Goal: Information Seeking & Learning: Find specific fact

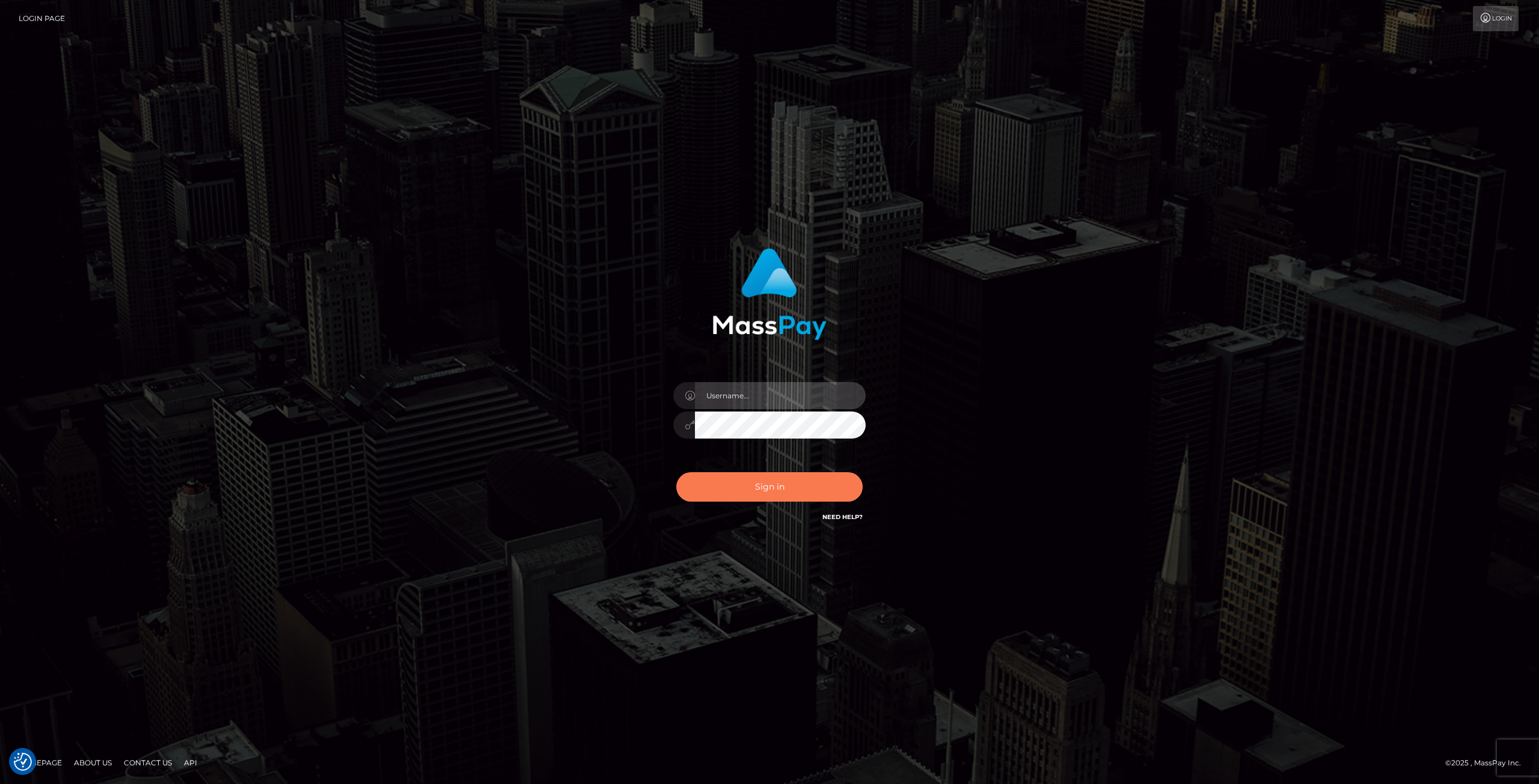
type input "Klaudia Peczynska"
click at [773, 487] on button "Sign in" at bounding box center [769, 486] width 187 height 30
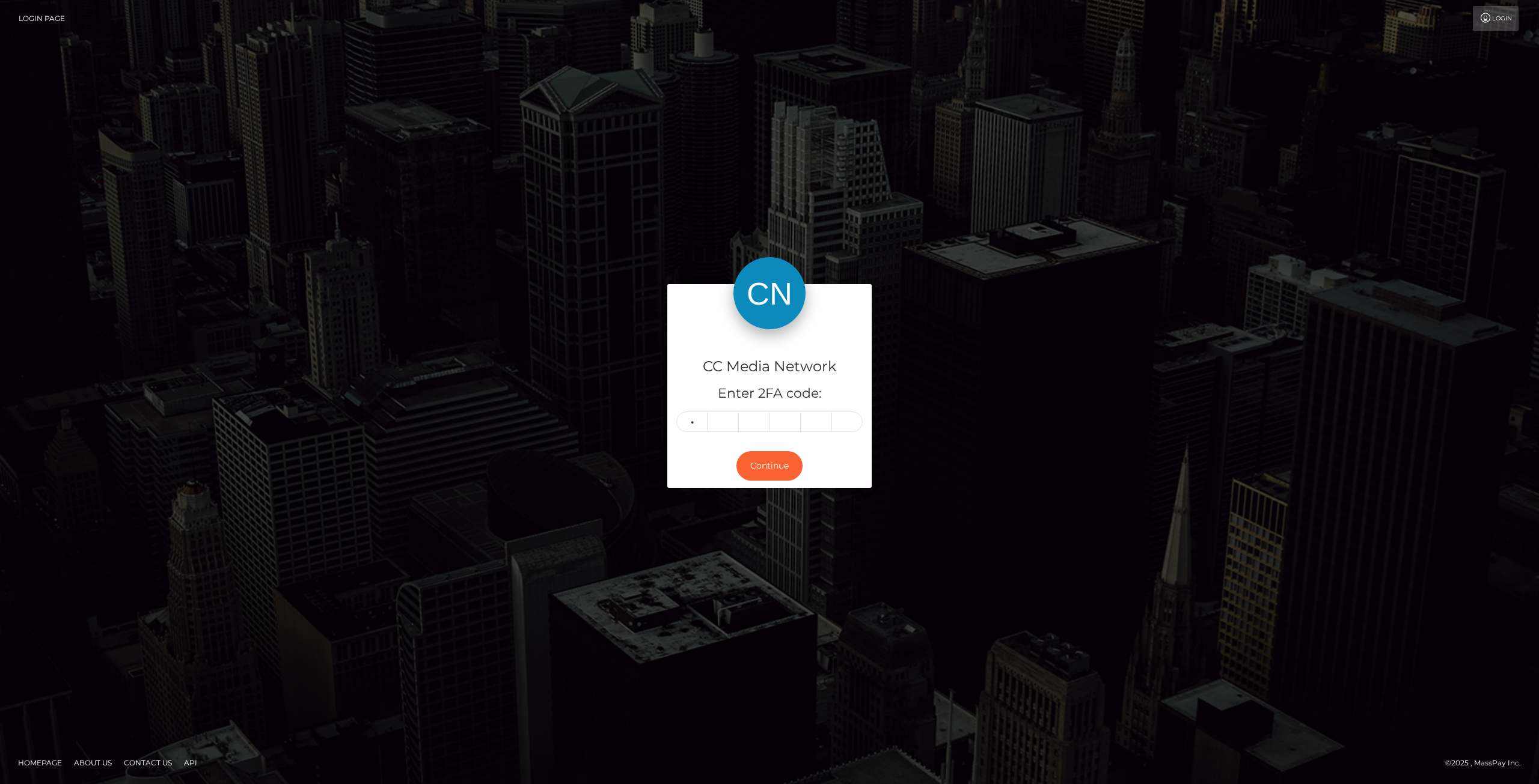
type input "6"
type input "9"
type input "0"
type input "1"
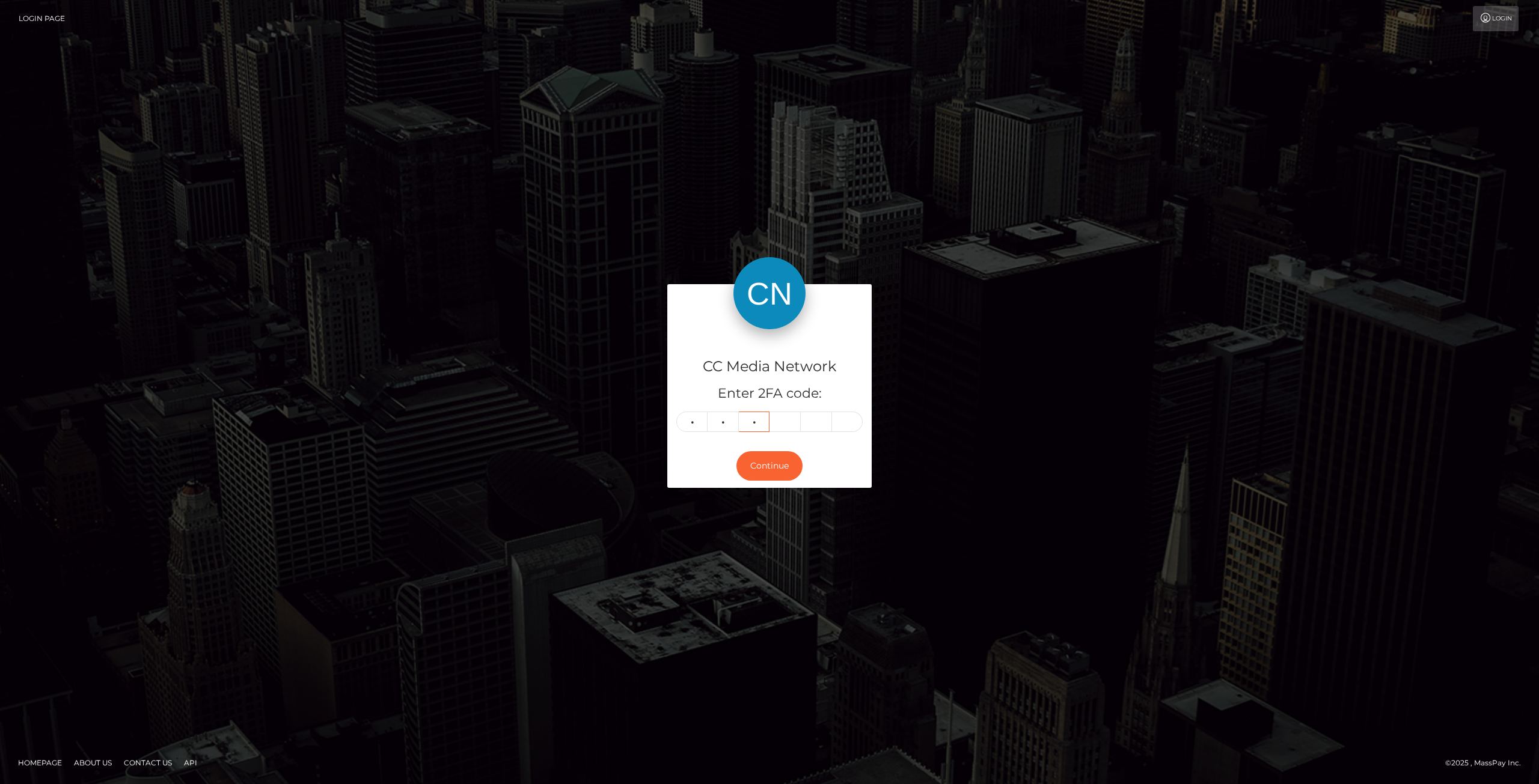
type input "1"
type input "7"
type input "2"
type input "6"
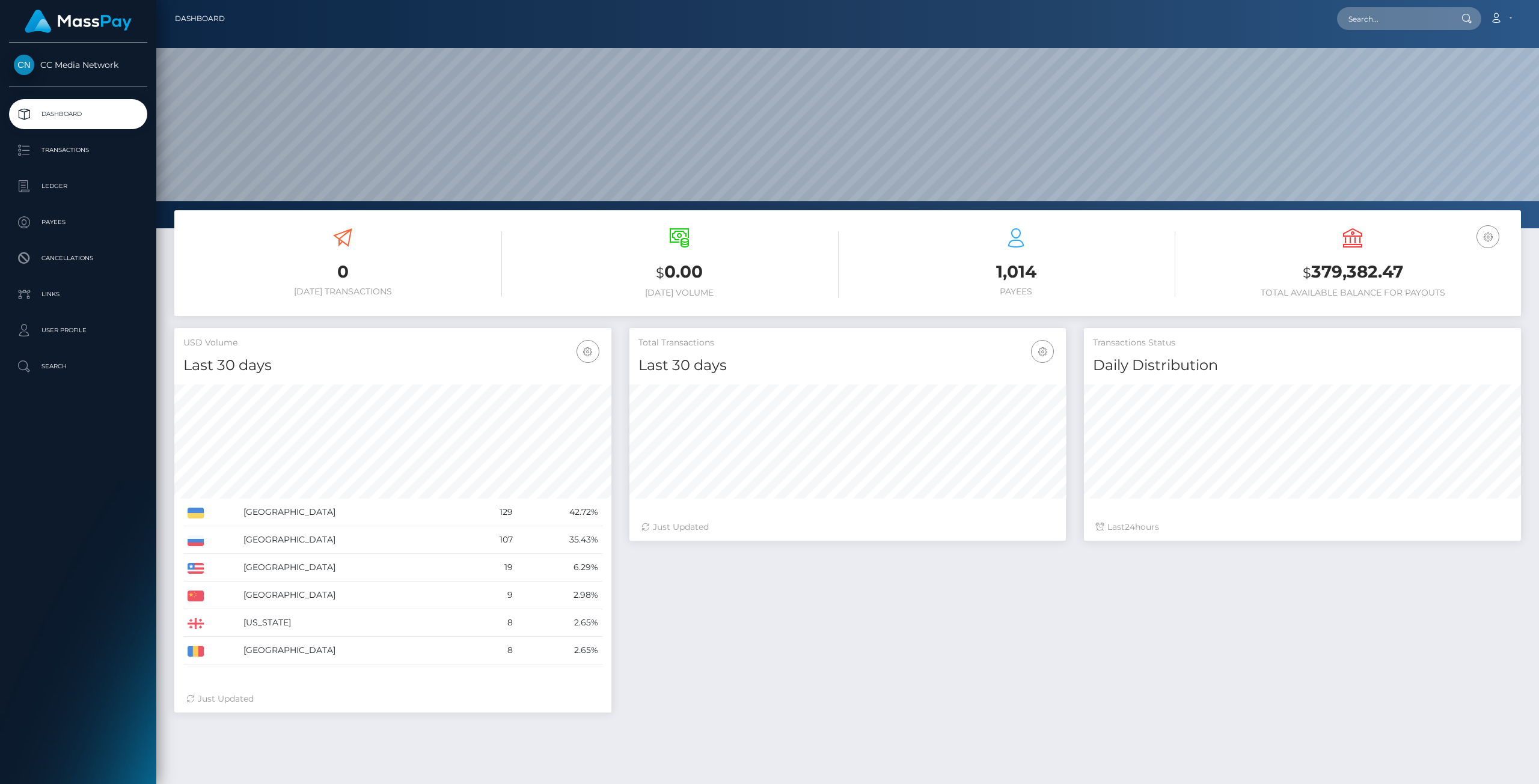
scroll to position [213, 437]
drag, startPoint x: 61, startPoint y: 182, endPoint x: 60, endPoint y: 188, distance: 6.1
click at [61, 183] on p "Ledger" at bounding box center [78, 186] width 128 height 18
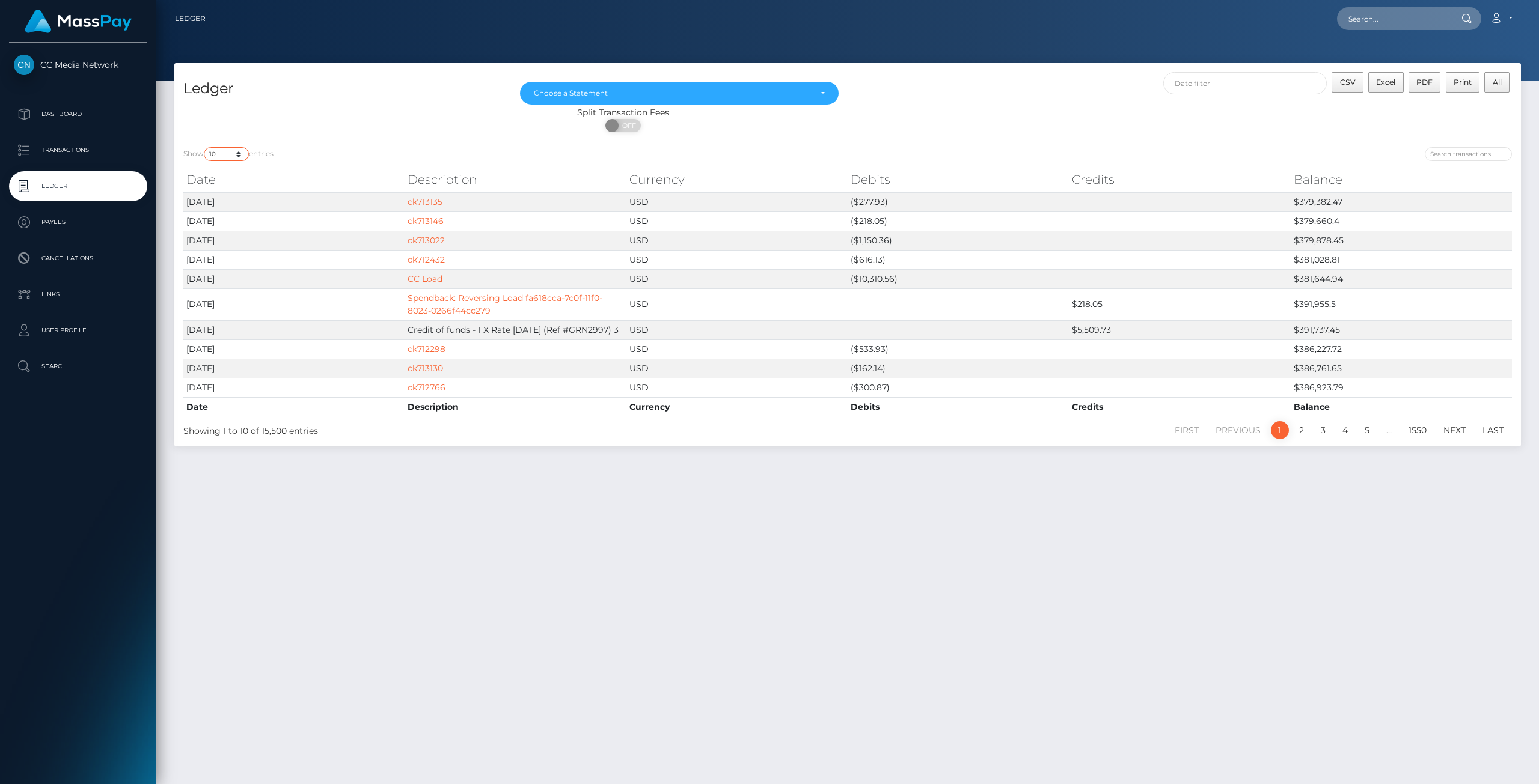
click at [225, 154] on select "10 25 50 100 250" at bounding box center [226, 154] width 45 height 13
select select "250"
click at [205, 147] on select "10 25 50 100 250" at bounding box center [226, 154] width 45 height 13
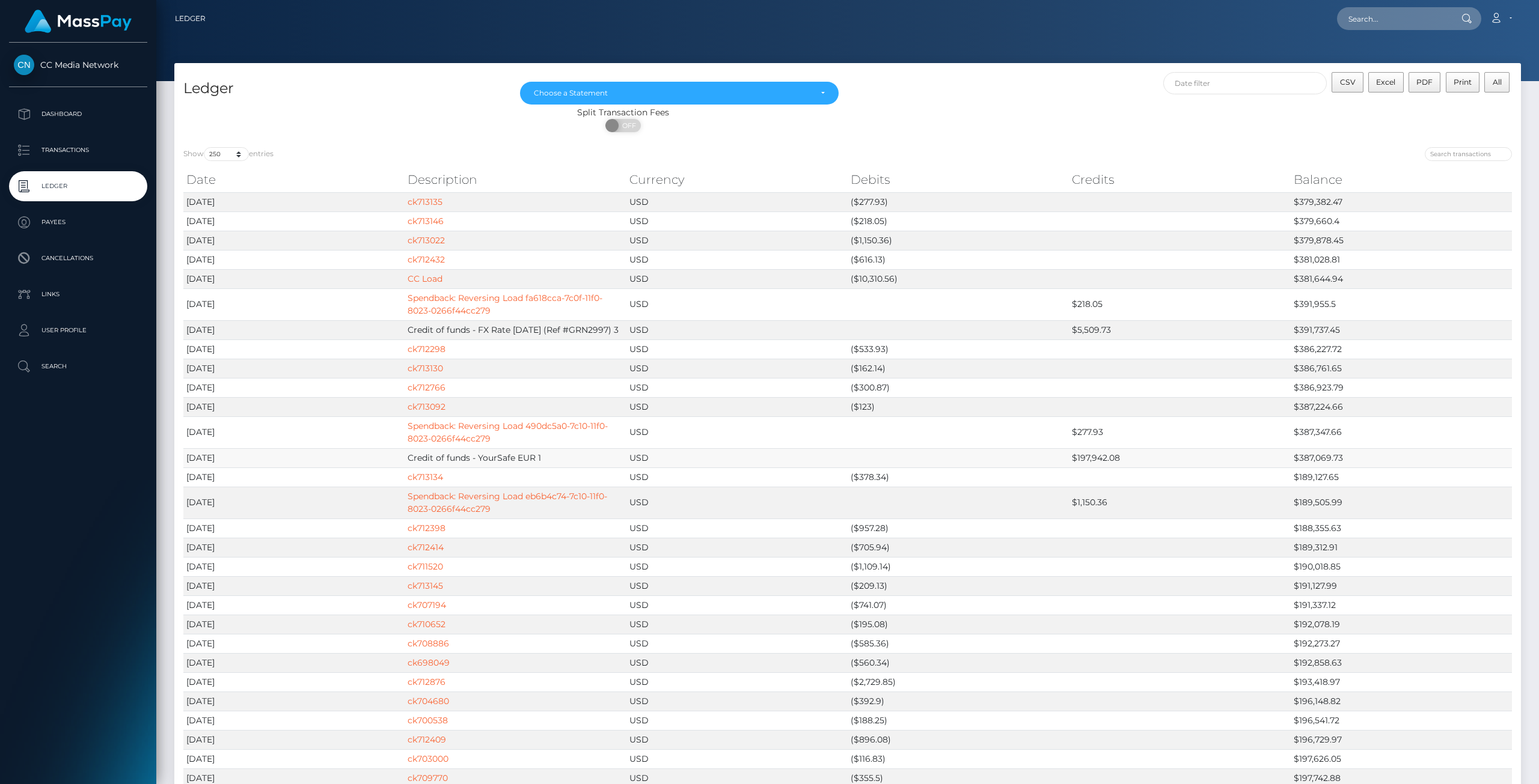
click at [1078, 454] on td "$197,942.08" at bounding box center [1179, 458] width 221 height 19
click at [510, 463] on td "Credit of funds - YourSafe EUR 1" at bounding box center [514, 458] width 221 height 19
click at [509, 455] on td "Credit of funds - YourSafe EUR 1" at bounding box center [514, 458] width 221 height 19
click at [1106, 459] on td "$197,942.08" at bounding box center [1179, 458] width 221 height 19
click at [1100, 451] on td "$197,942.08" at bounding box center [1179, 458] width 221 height 19
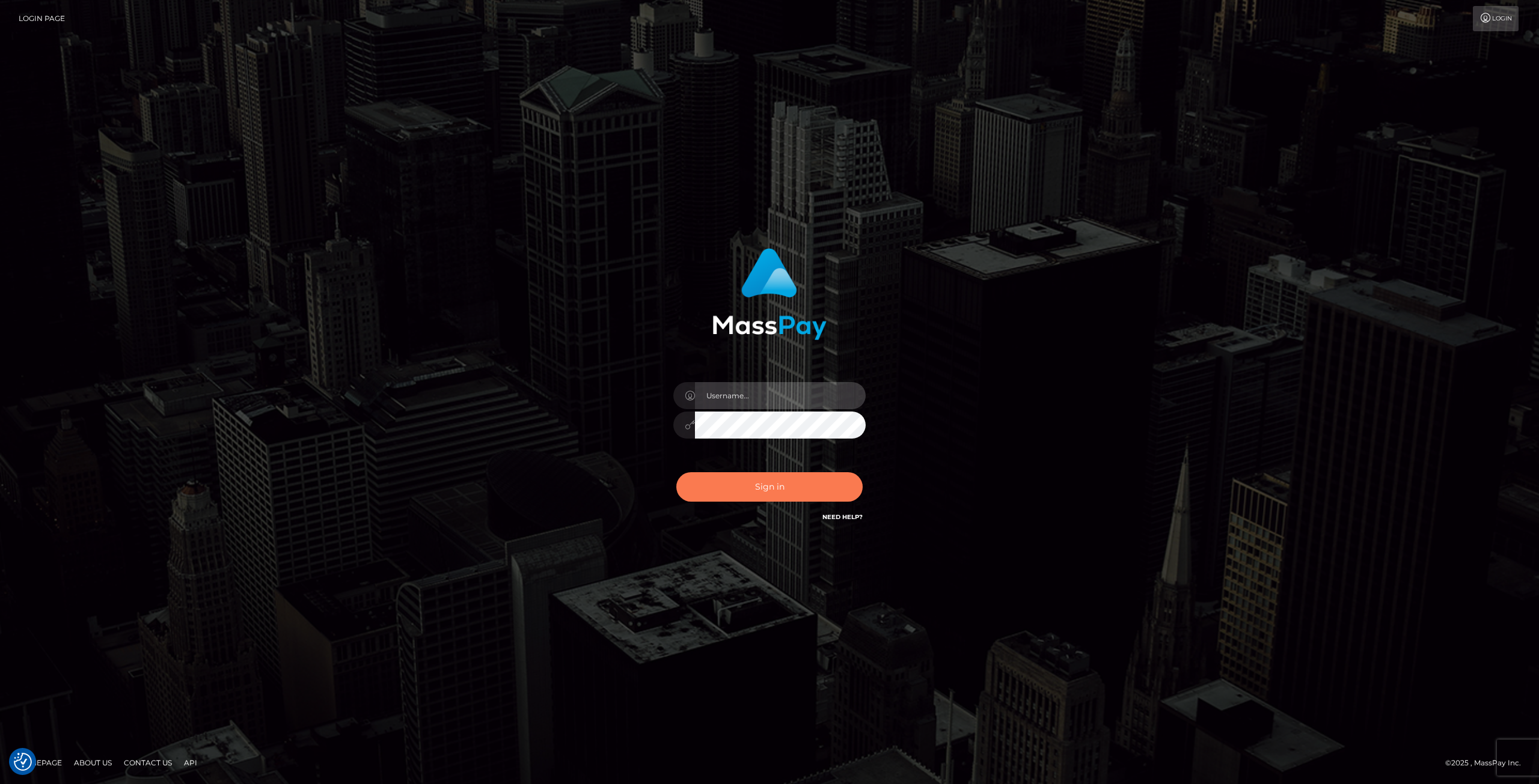
type input "[PERSON_NAME]"
click at [777, 493] on button "Sign in" at bounding box center [769, 486] width 187 height 30
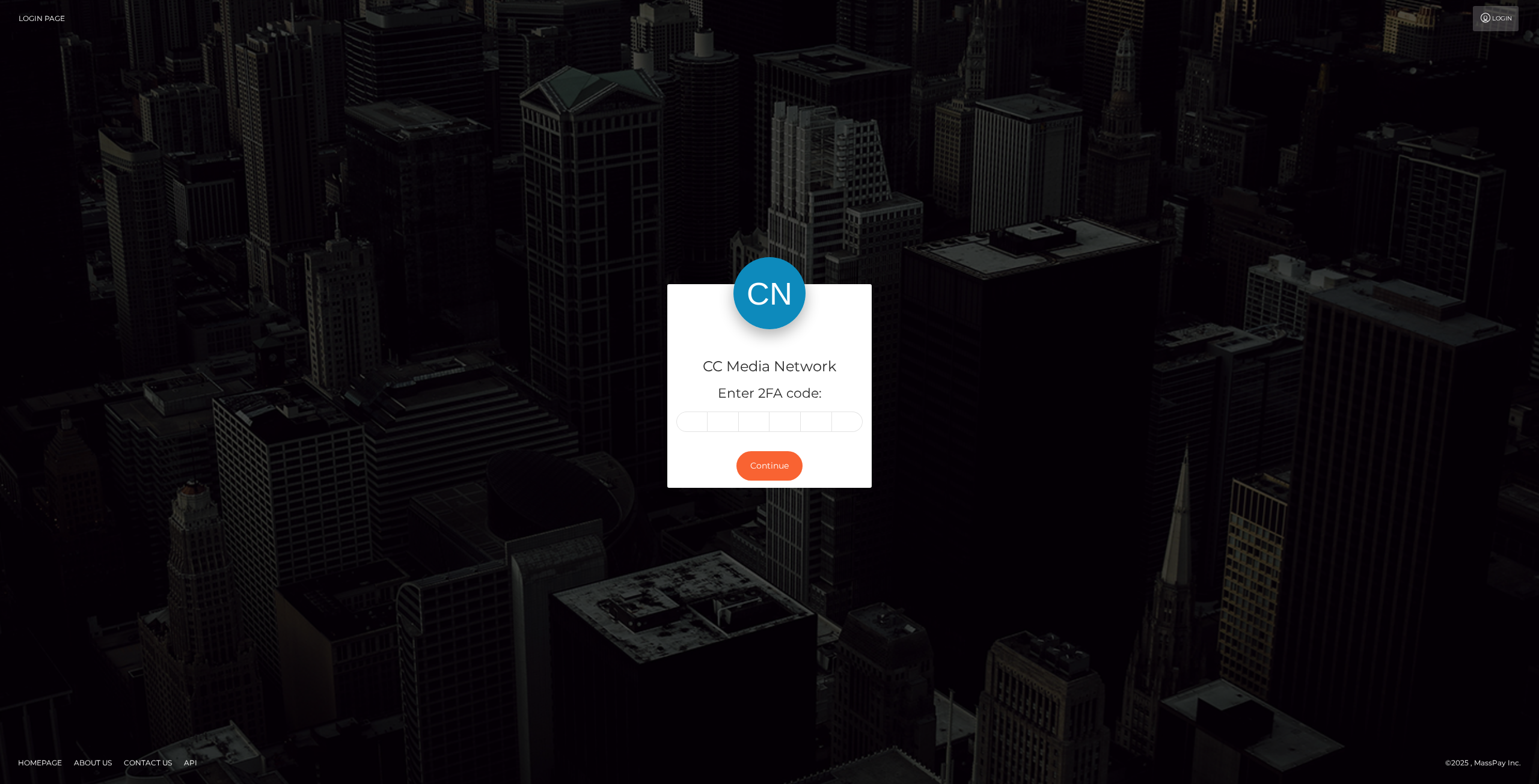
click at [1187, 727] on div "CC Media Network Enter 2FA code: Continue Homepage" at bounding box center [769, 392] width 1539 height 784
click at [690, 424] on input "text" at bounding box center [691, 421] width 32 height 20
type input "0"
type input "8"
type input "9"
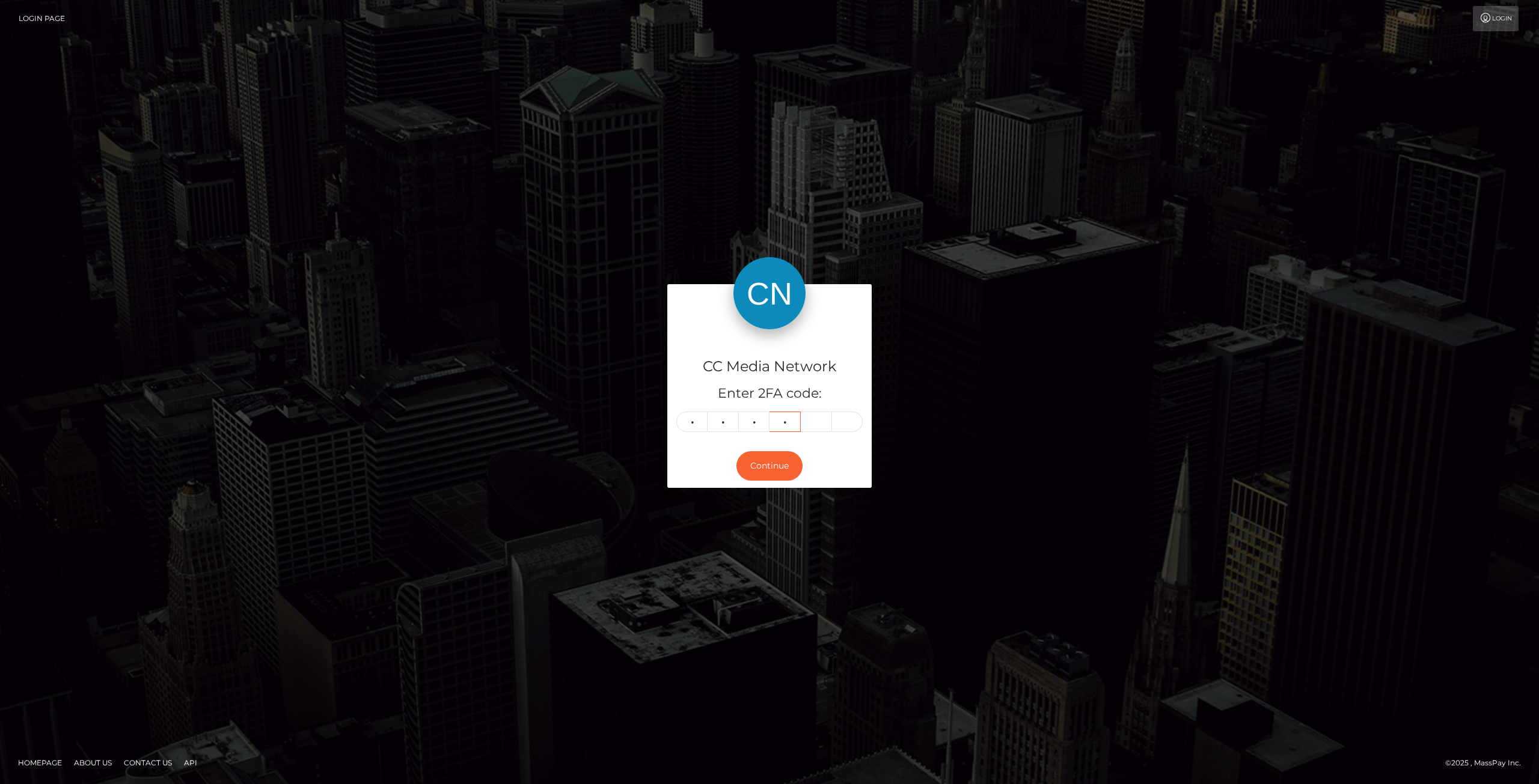
type input "4"
type input "3"
type input "4"
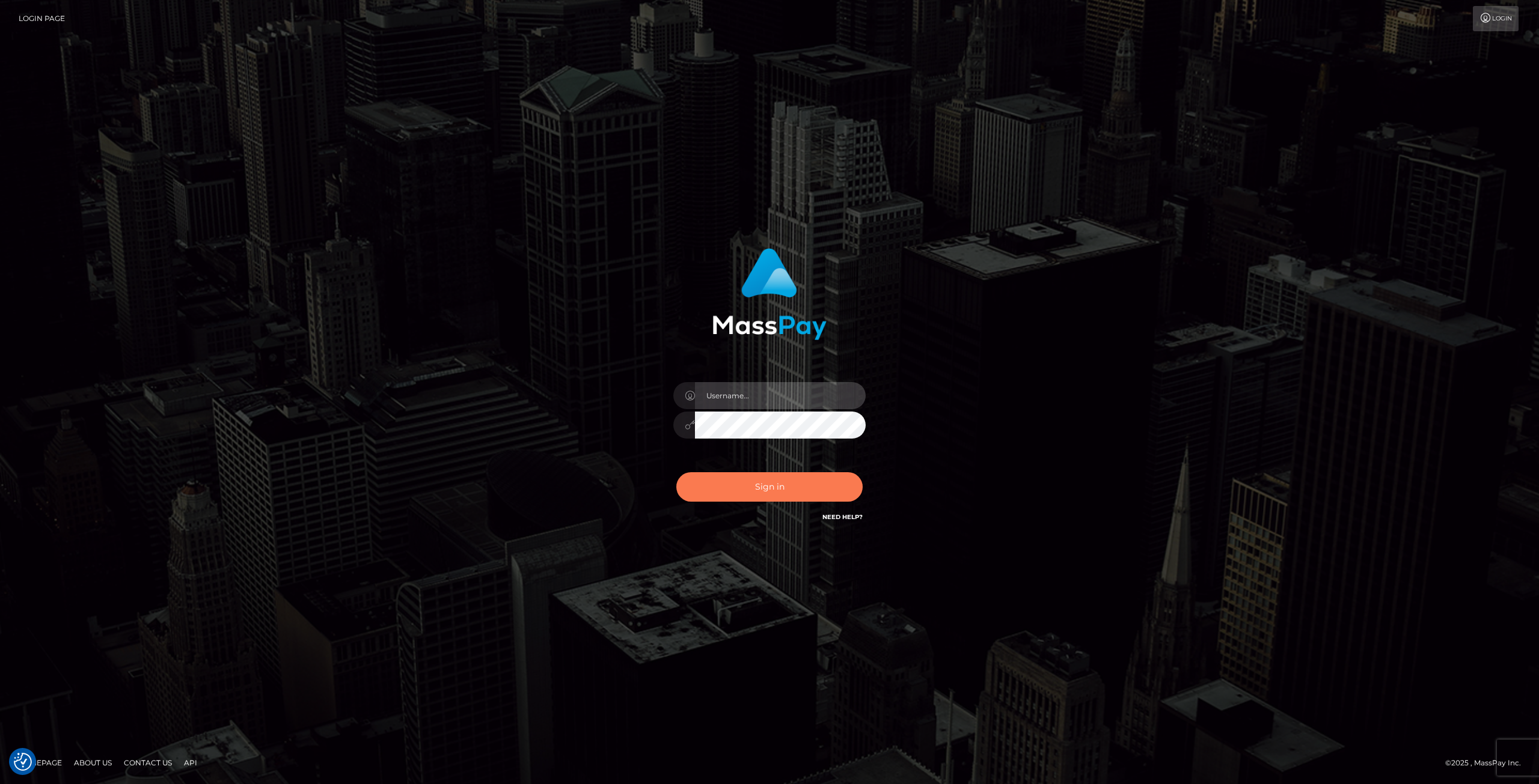
type input "[PERSON_NAME]"
click at [798, 474] on button "Sign in" at bounding box center [769, 486] width 187 height 30
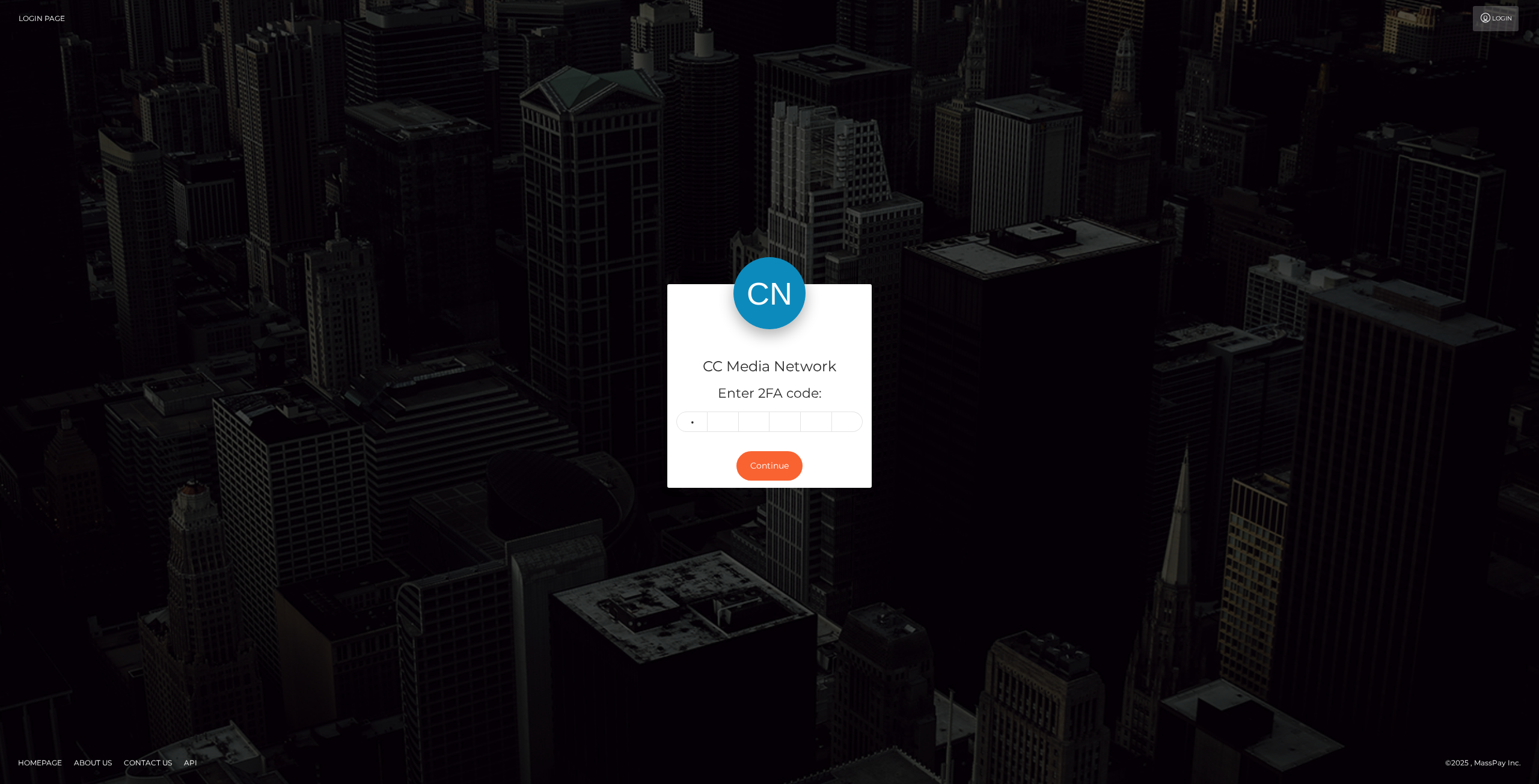
type input "8"
type input "0"
type input "6"
type input "1"
type input "8"
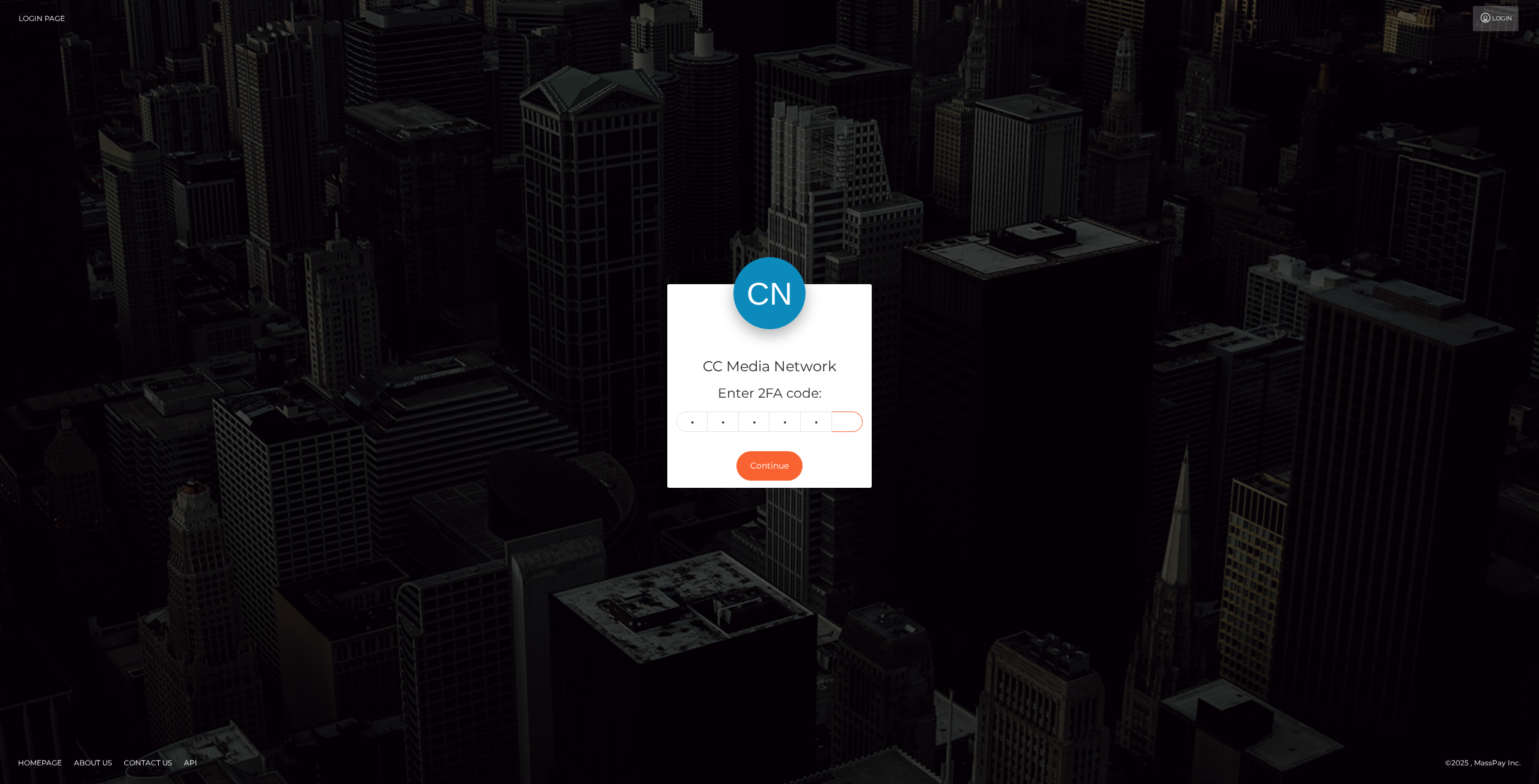
type input "9"
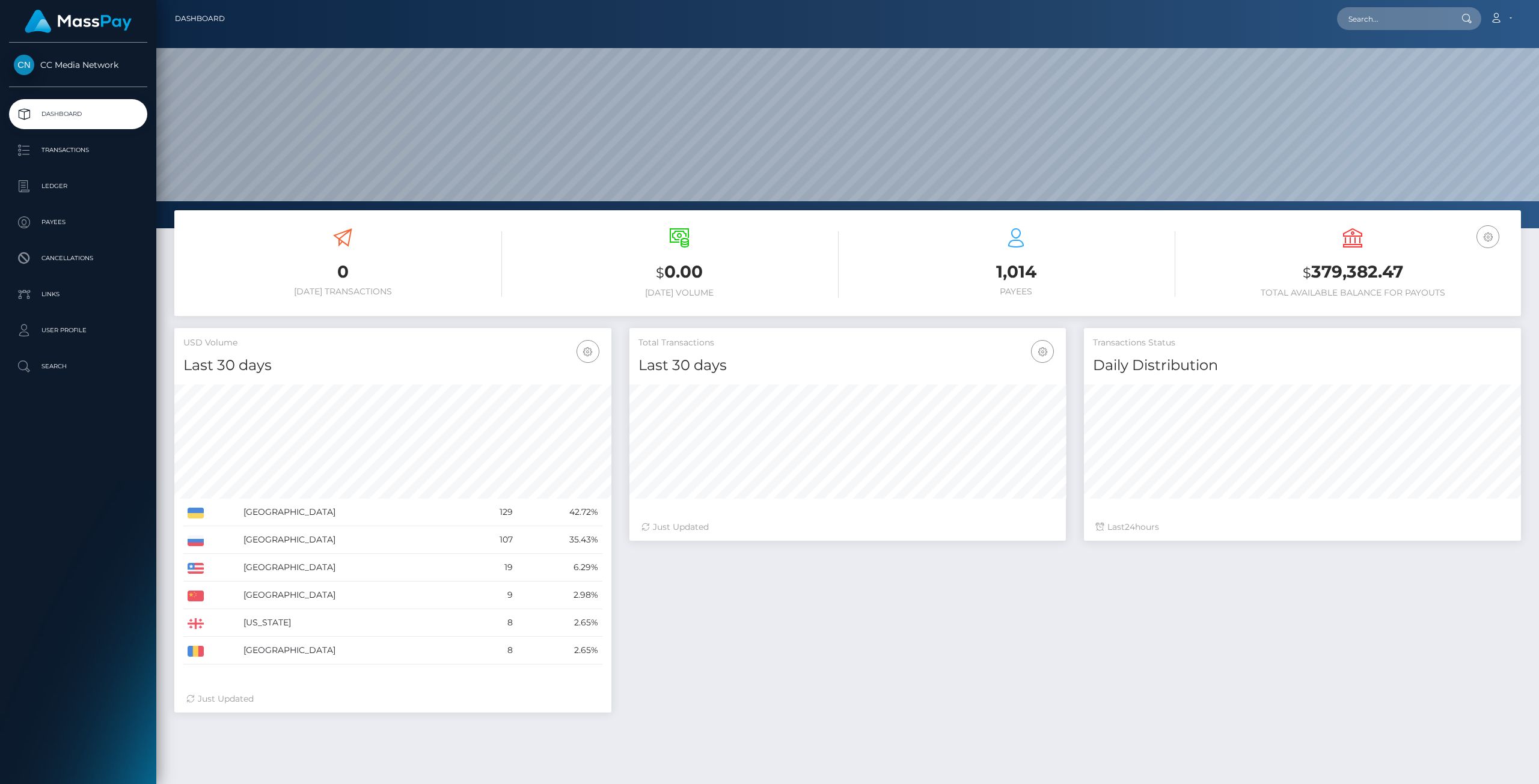
scroll to position [213, 437]
click at [65, 181] on p "Ledger" at bounding box center [78, 186] width 128 height 18
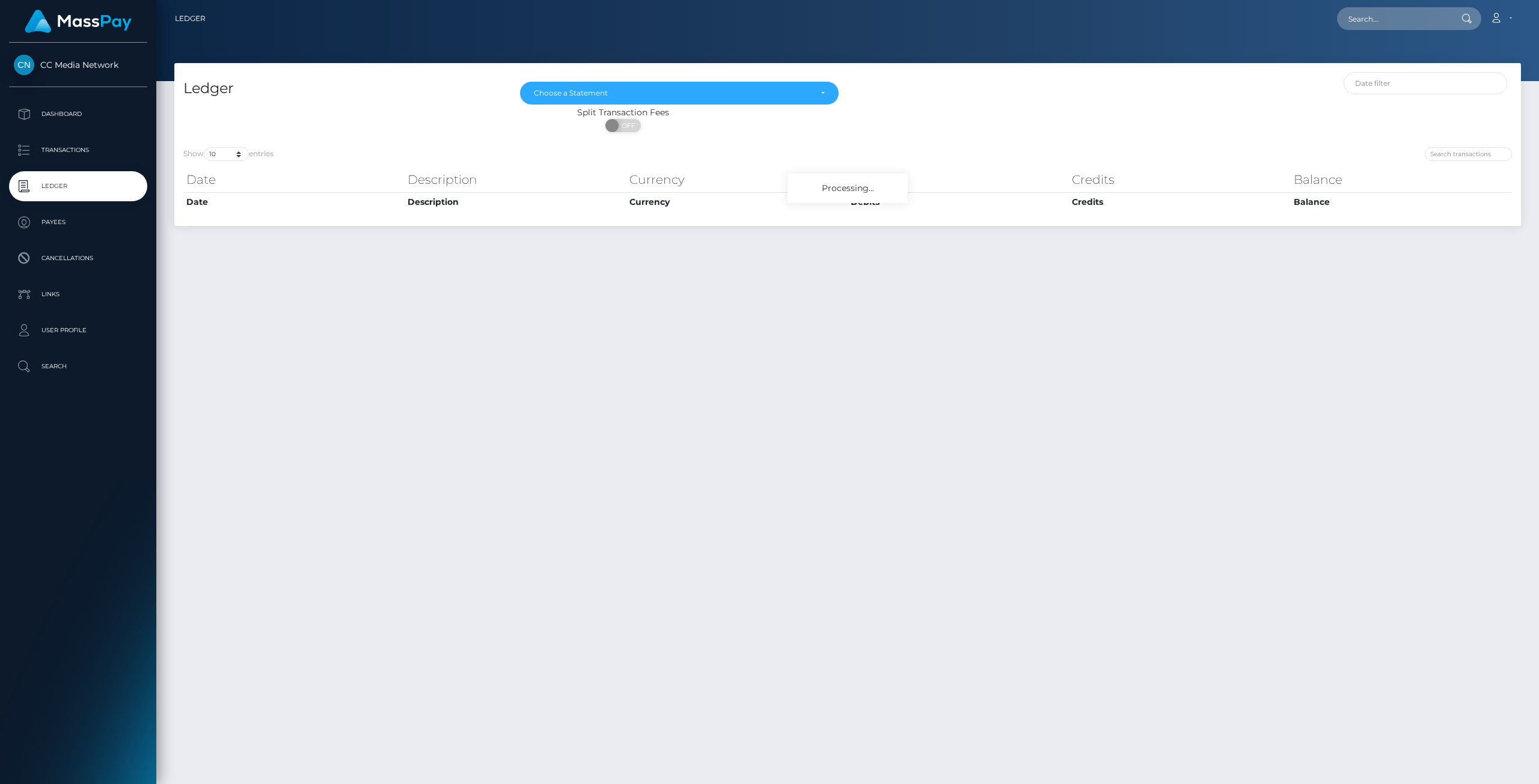
click at [59, 151] on p "Transactions" at bounding box center [78, 149] width 128 height 18
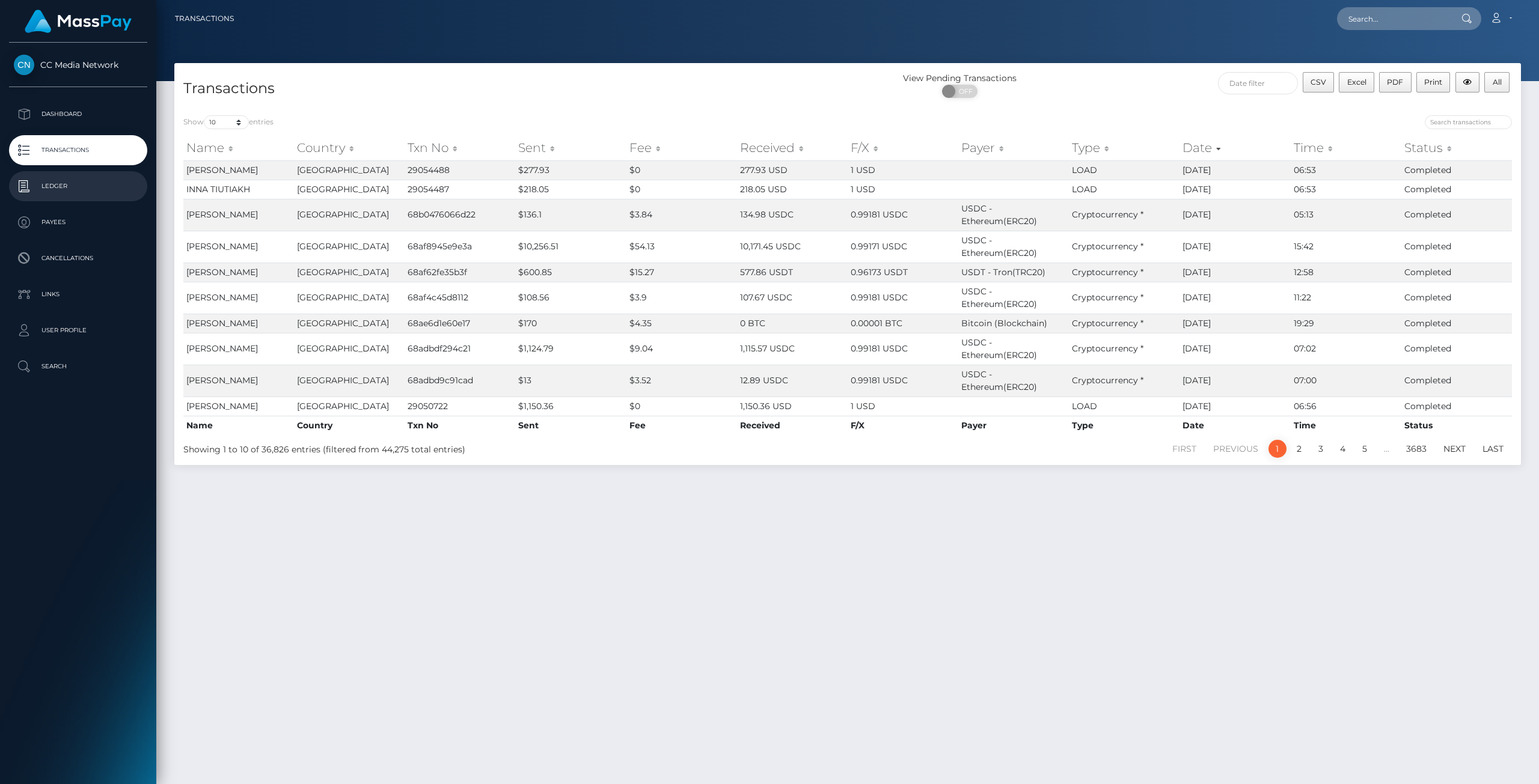
click at [55, 183] on p "Ledger" at bounding box center [78, 186] width 128 height 18
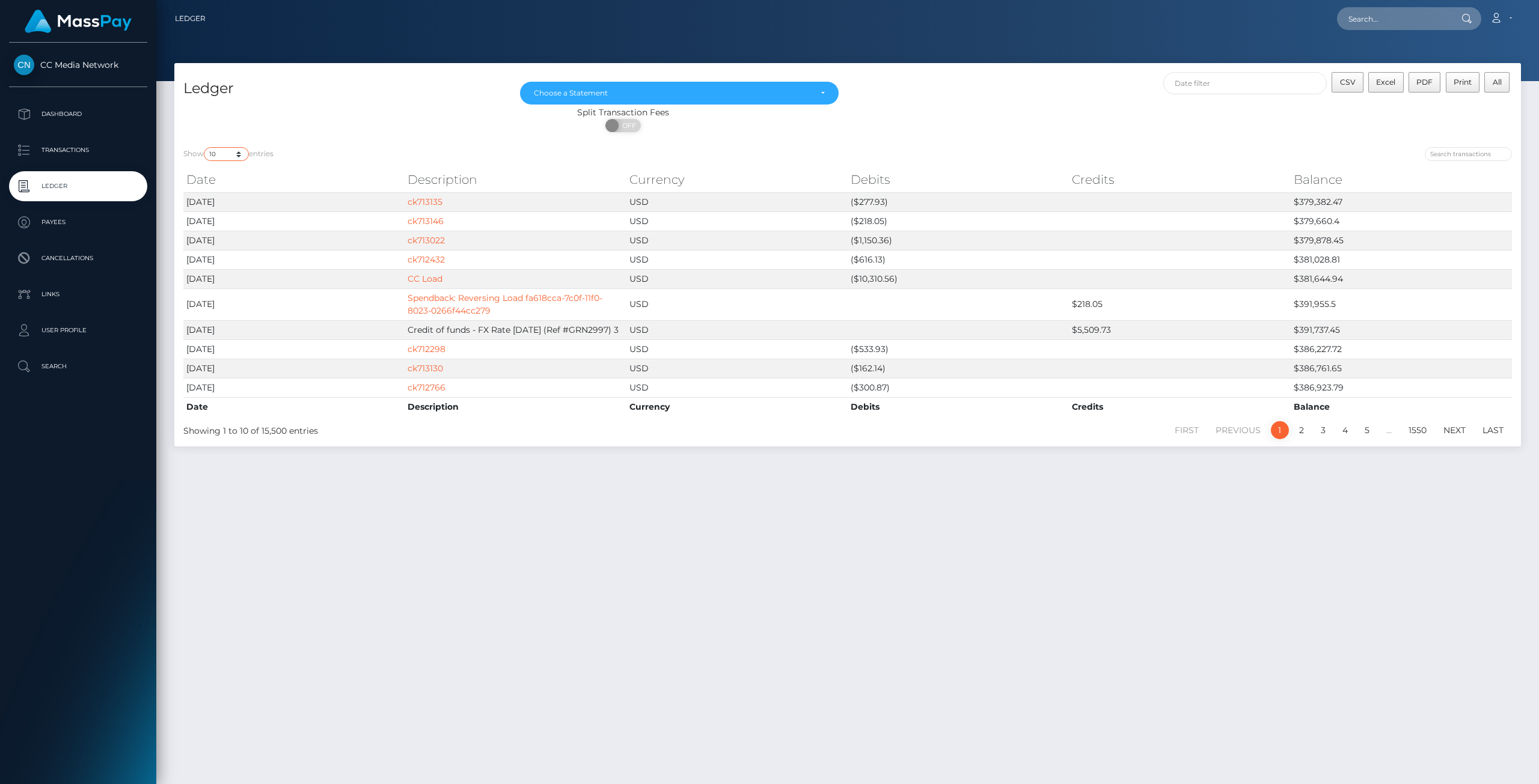
click at [239, 153] on select "10 25 50 100 250" at bounding box center [226, 154] width 45 height 13
select select "250"
click at [205, 147] on select "10 25 50 100 250" at bounding box center [226, 154] width 45 height 13
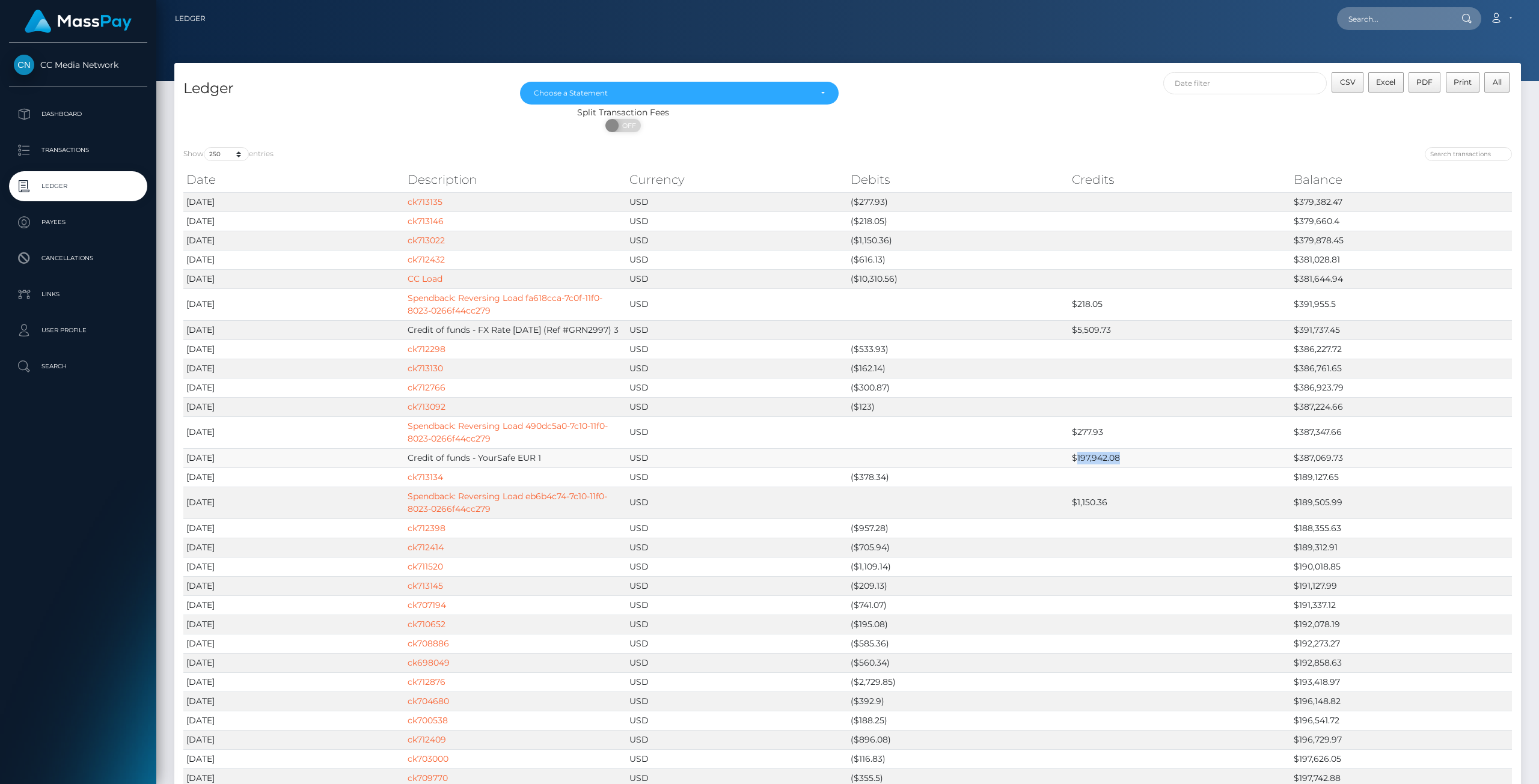
drag, startPoint x: 1134, startPoint y: 456, endPoint x: 1077, endPoint y: 456, distance: 57.0
click at [1077, 456] on td "$197,942.08" at bounding box center [1179, 458] width 221 height 19
copy td "197,942.08"
click at [77, 156] on p "Transactions" at bounding box center [78, 149] width 128 height 18
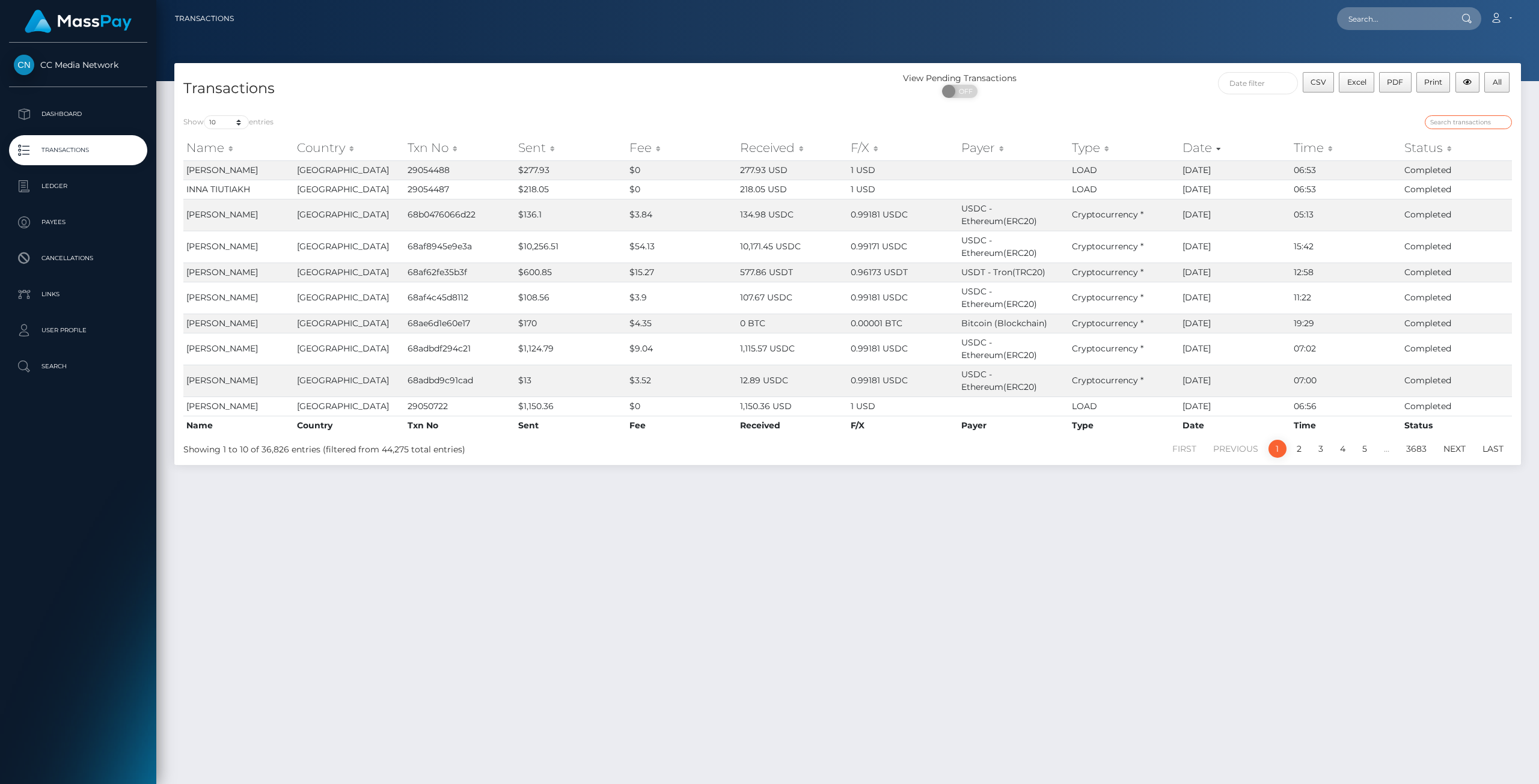
click at [1462, 120] on input "search" at bounding box center [1467, 123] width 87 height 13
paste input "197,942.08"
type input "197,942.08"
click at [1382, 13] on input "text" at bounding box center [1393, 19] width 113 height 23
paste input "197,942.08"
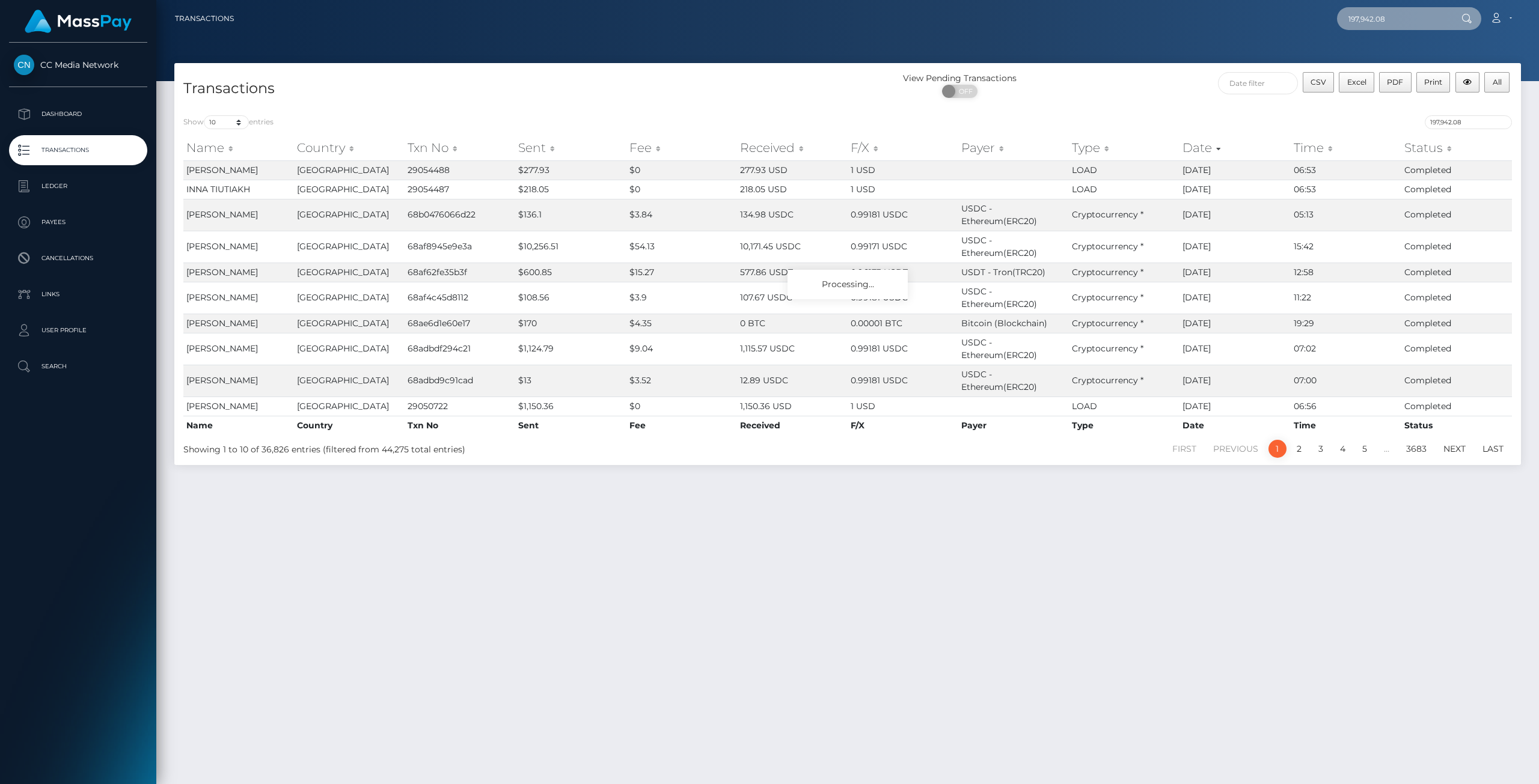
type input "197,942.08"
click at [1465, 17] on icon at bounding box center [1466, 18] width 11 height 10
click at [1408, 18] on input "197,942.08" at bounding box center [1393, 19] width 113 height 23
click at [59, 180] on p "Ledger" at bounding box center [78, 186] width 128 height 18
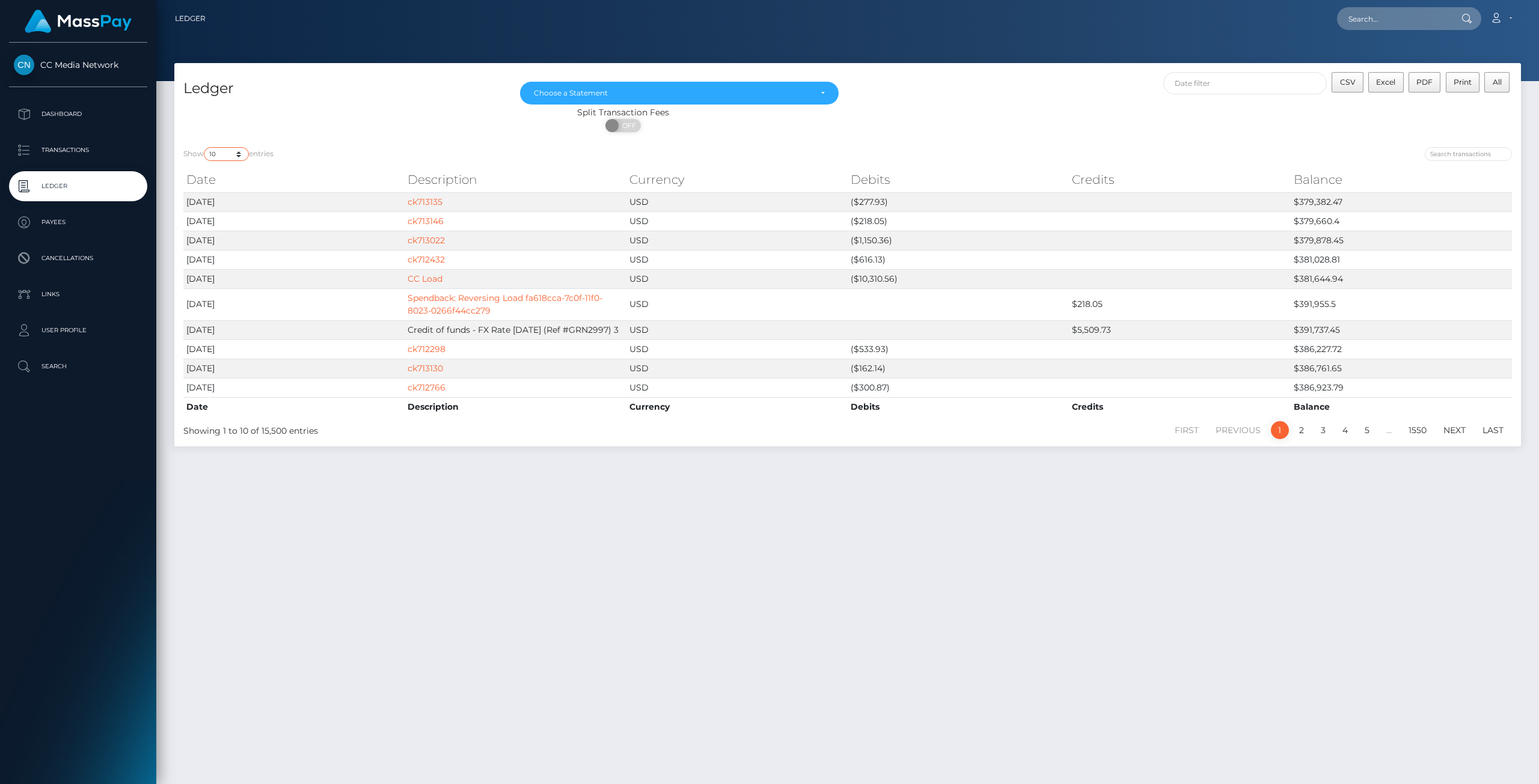
click at [227, 154] on select "10 25 50 100 250" at bounding box center [226, 154] width 45 height 13
select select "25"
click at [205, 147] on select "10 25 50 100 250" at bounding box center [226, 154] width 45 height 13
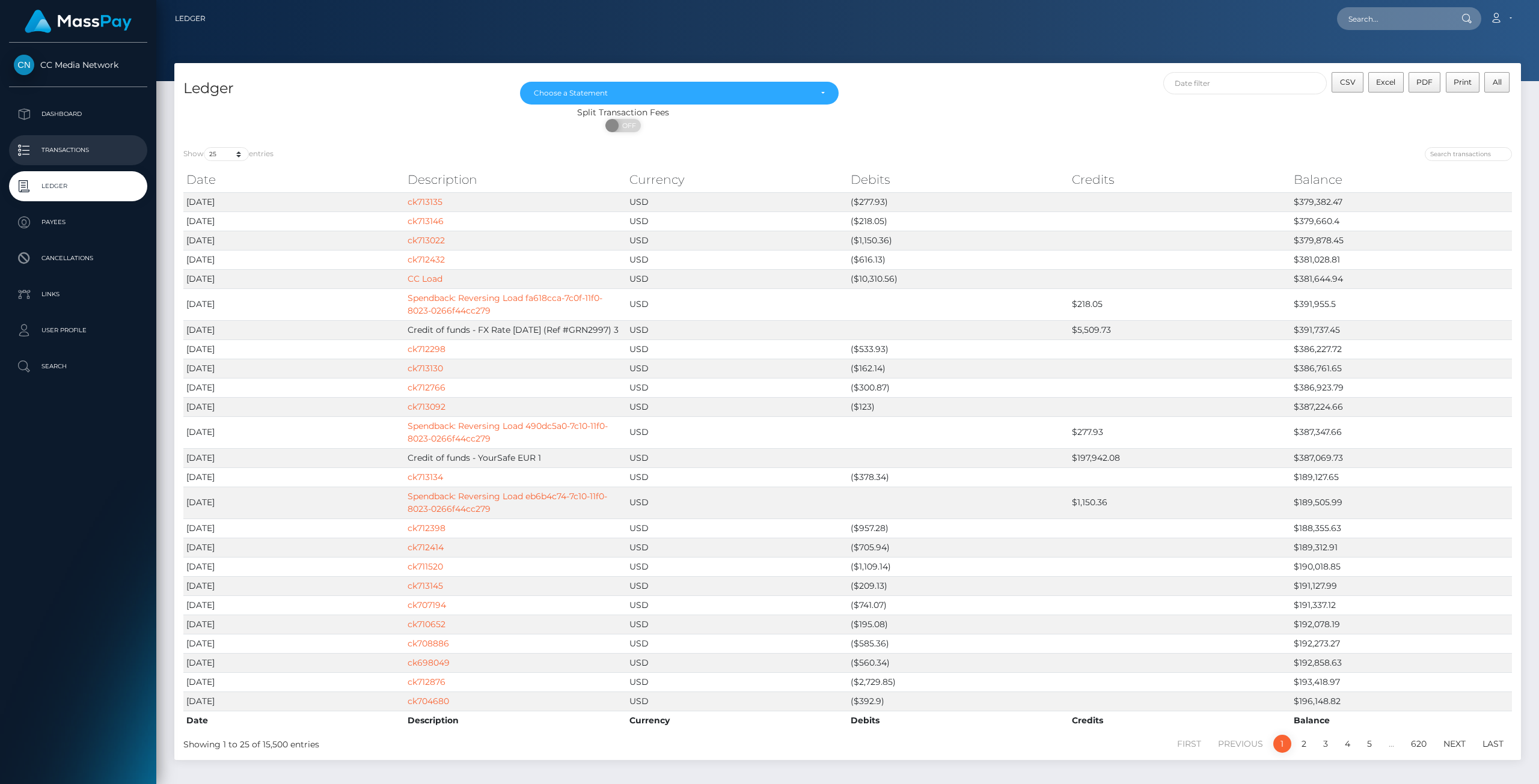
click at [54, 145] on p "Transactions" at bounding box center [78, 149] width 128 height 18
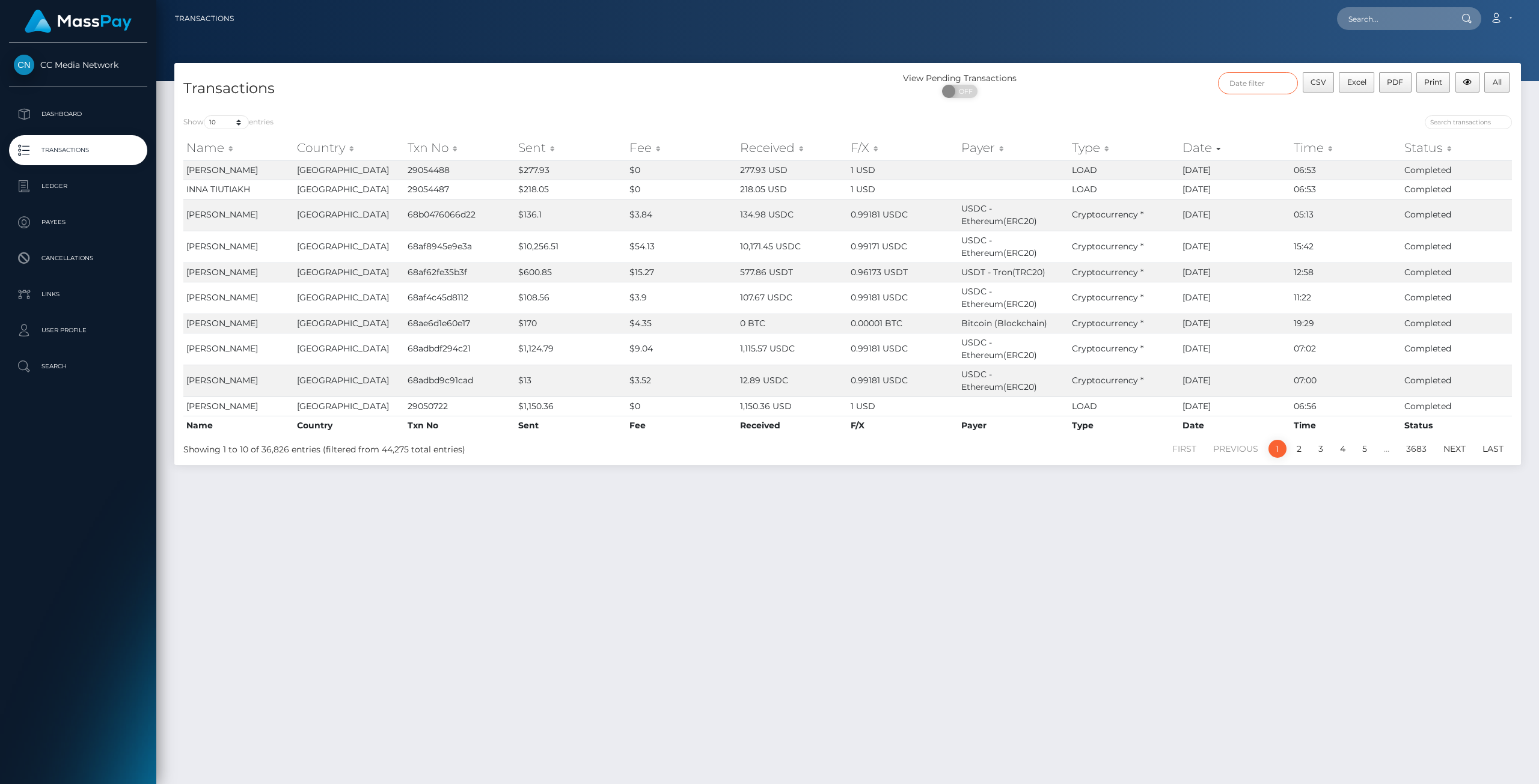
click at [1265, 82] on input "text" at bounding box center [1257, 82] width 79 height 22
click at [1503, 265] on div "[DATE] - [DATE] Clear Apply" at bounding box center [1369, 258] width 291 height 36
click at [1499, 258] on button "Apply" at bounding box center [1492, 258] width 32 height 14
type input "08/20/2025 - 08/20/2025"
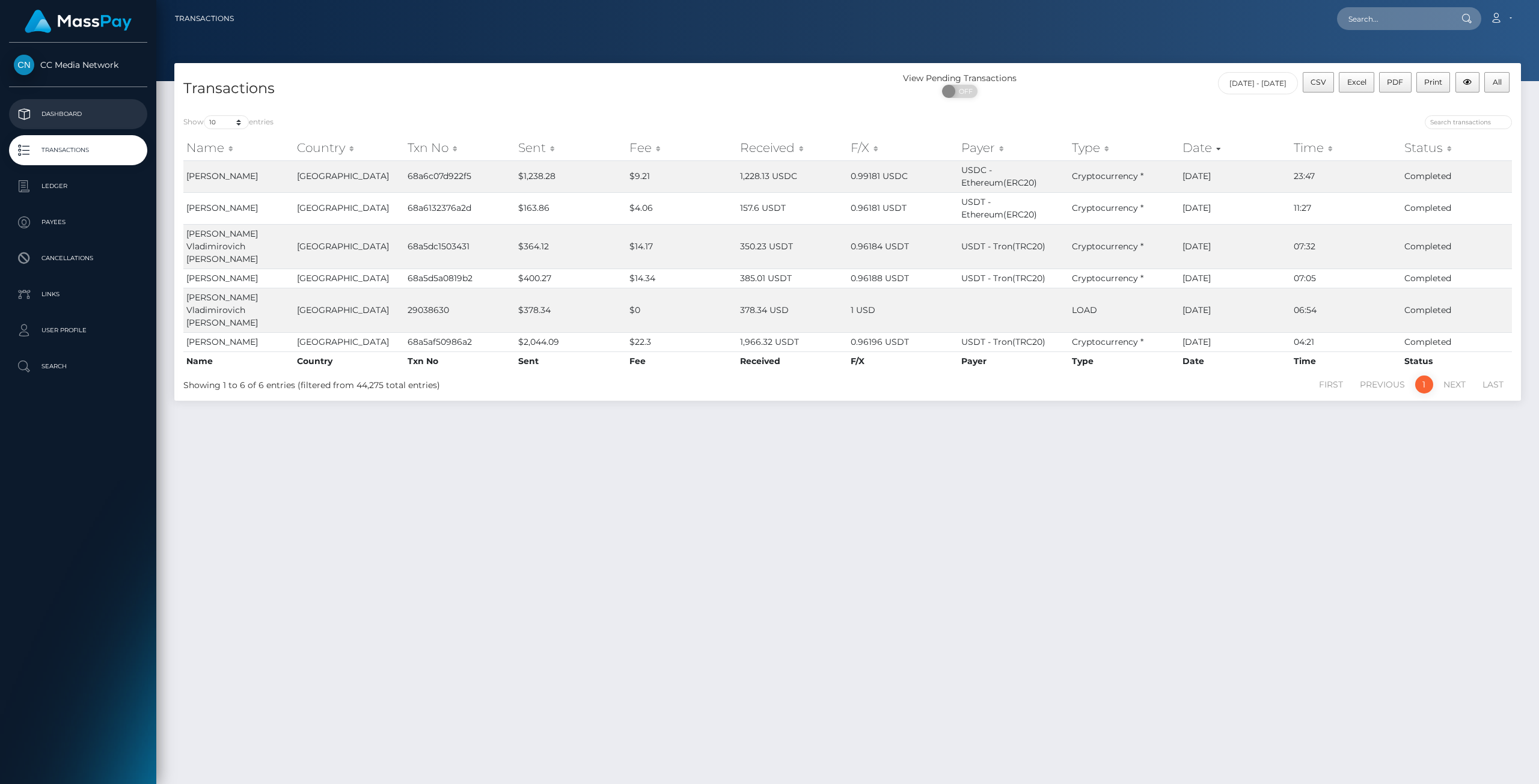
click at [51, 117] on p "Dashboard" at bounding box center [78, 114] width 128 height 18
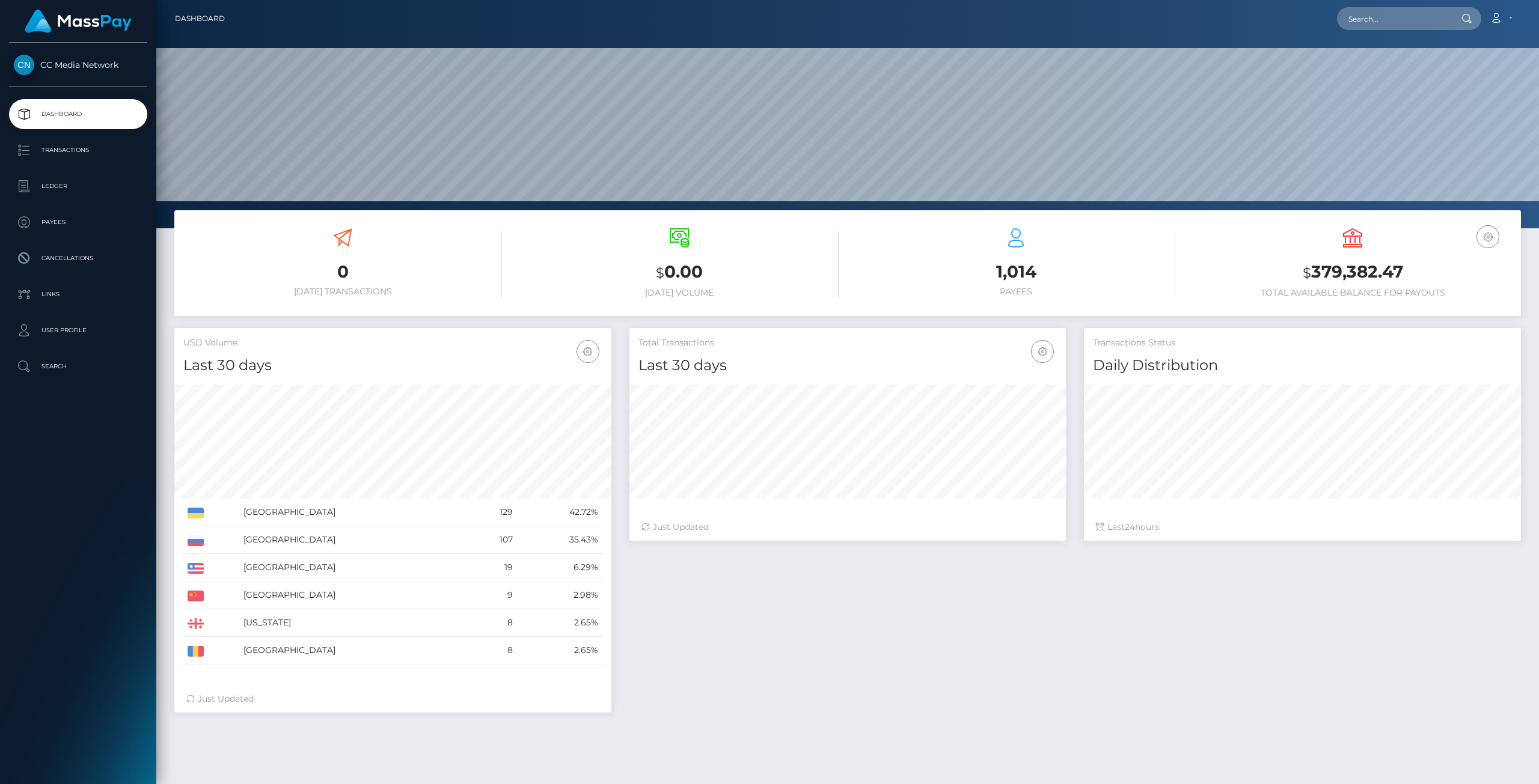
scroll to position [213, 437]
click at [1318, 290] on h6 "Total Available Balance for Payouts" at bounding box center [1352, 293] width 319 height 11
click at [63, 223] on p "Payees" at bounding box center [78, 222] width 128 height 18
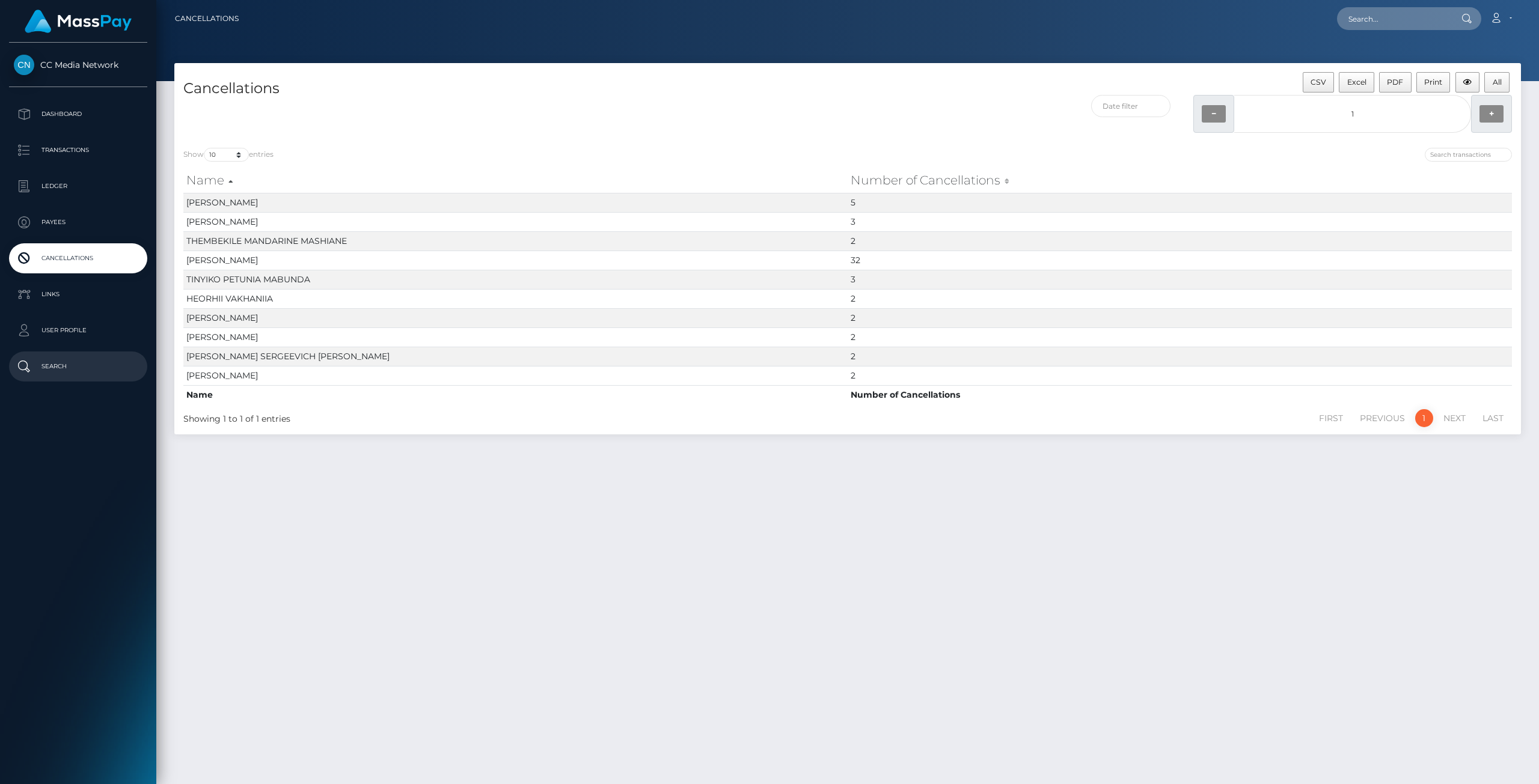
click at [67, 369] on p "Search" at bounding box center [78, 366] width 128 height 18
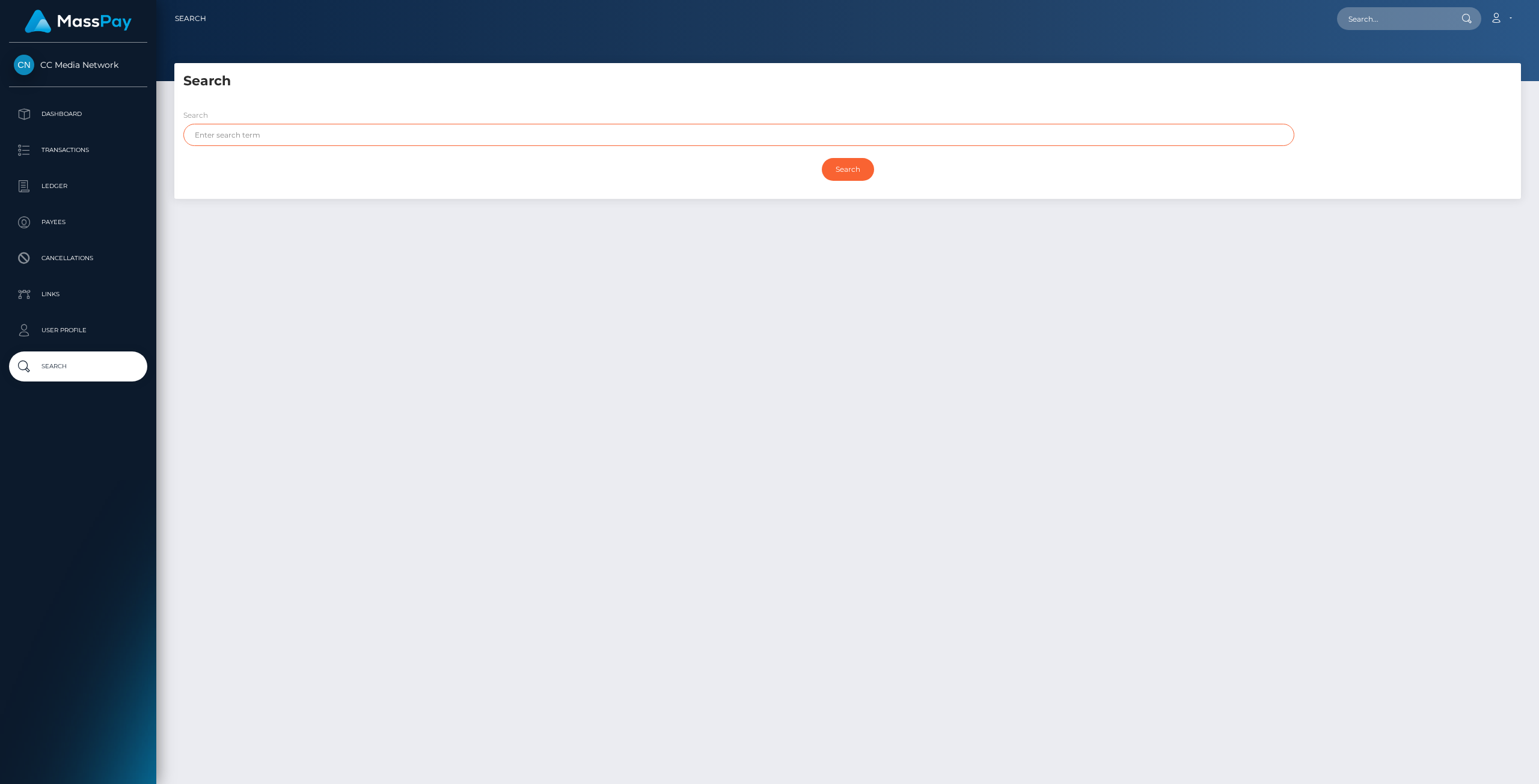
paste input "197,942.08"
type input "197,942.08"
click at [868, 170] on input "Search" at bounding box center [848, 169] width 53 height 23
click at [56, 183] on p "Ledger" at bounding box center [78, 186] width 128 height 18
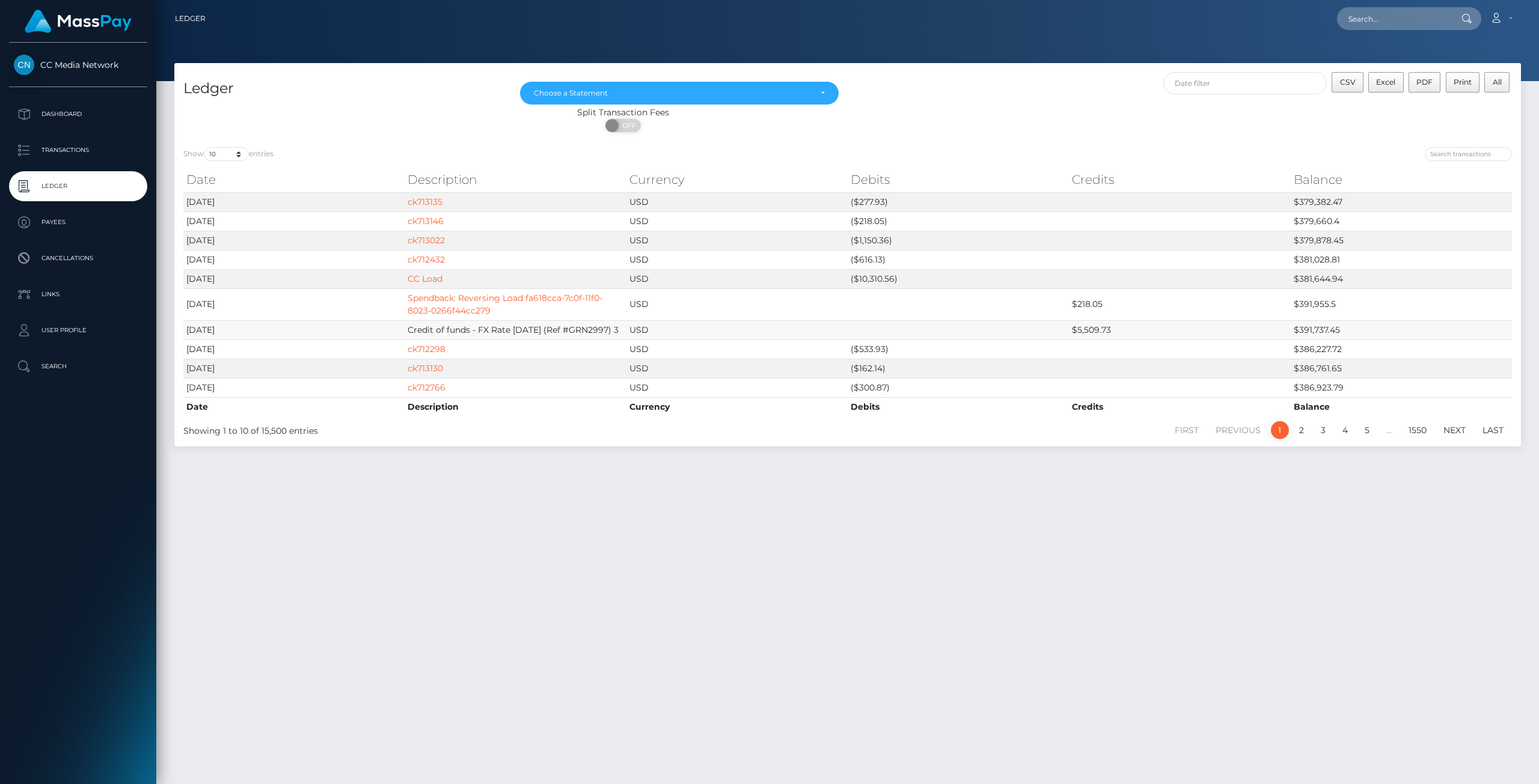
click at [432, 326] on td "Credit of funds - FX Rate [DATE] (Ref #GRN2997) 3" at bounding box center [514, 330] width 221 height 19
click at [513, 323] on td "Credit of funds - FX Rate 8/20/25 (Ref #GRN2997) 3" at bounding box center [514, 330] width 221 height 19
